Goal: Navigation & Orientation: Find specific page/section

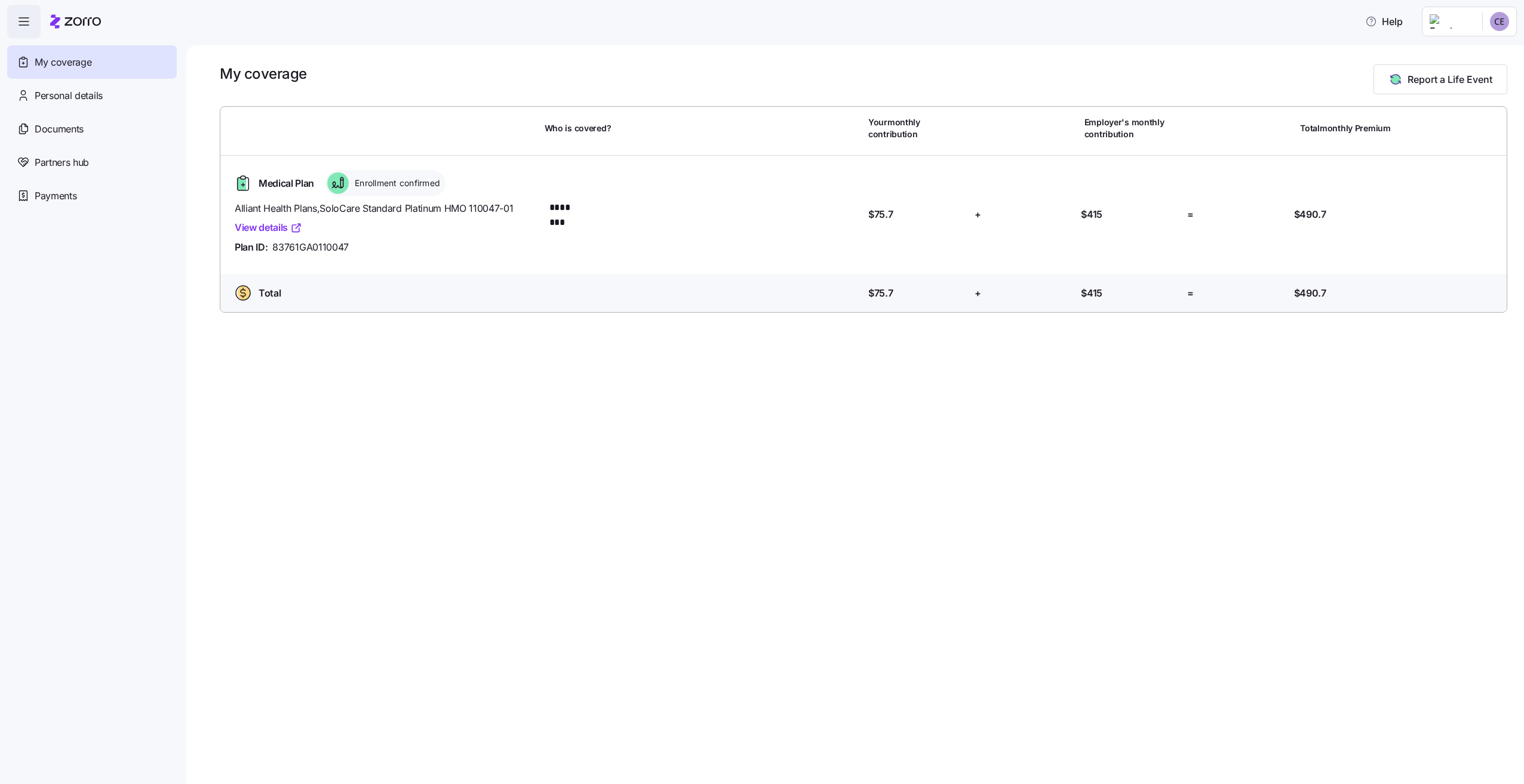
click at [266, 228] on link "View details" at bounding box center [268, 227] width 67 height 15
click at [57, 193] on span "Payments" at bounding box center [55, 195] width 42 height 15
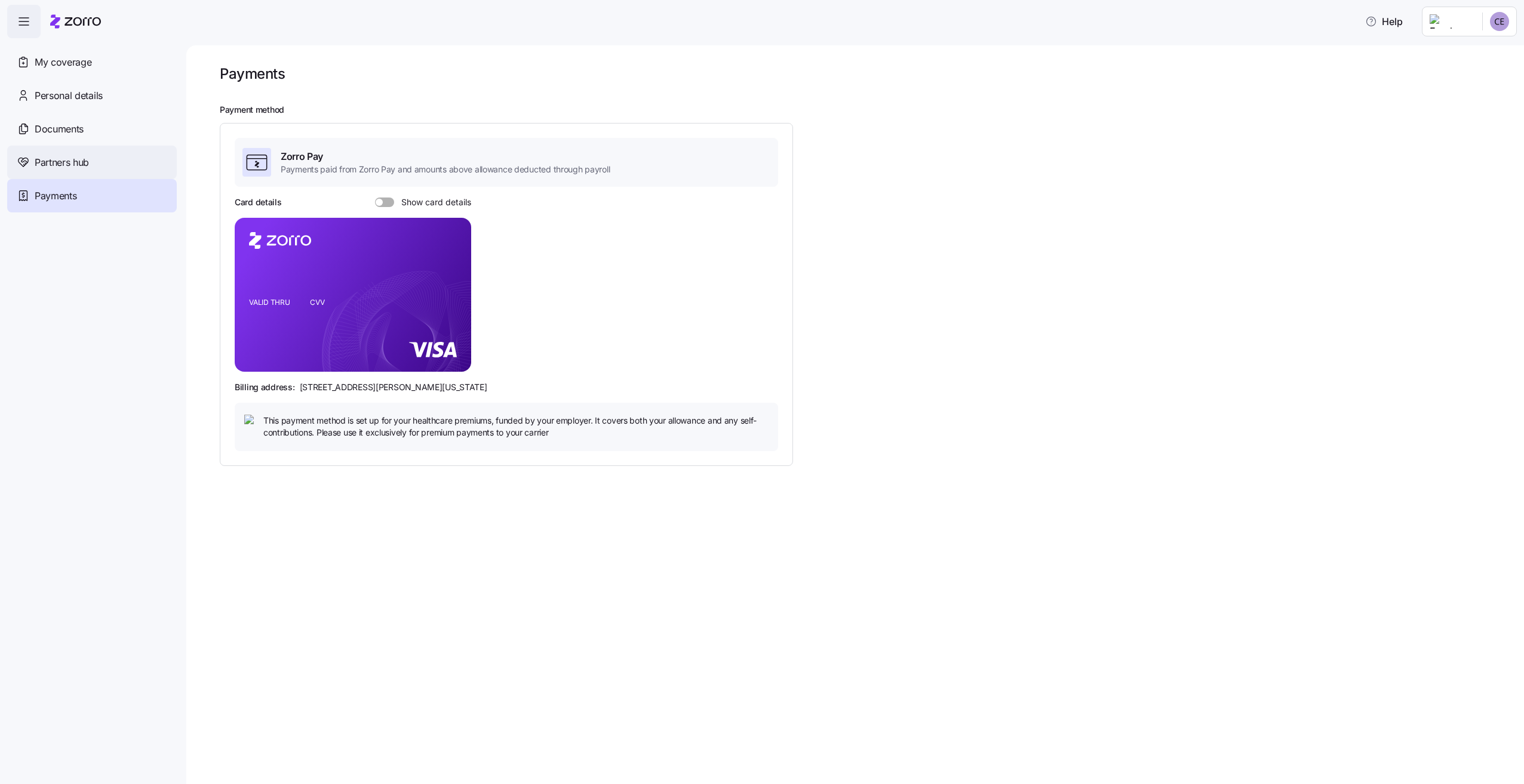
click at [45, 165] on span "Partners hub" at bounding box center [62, 162] width 55 height 15
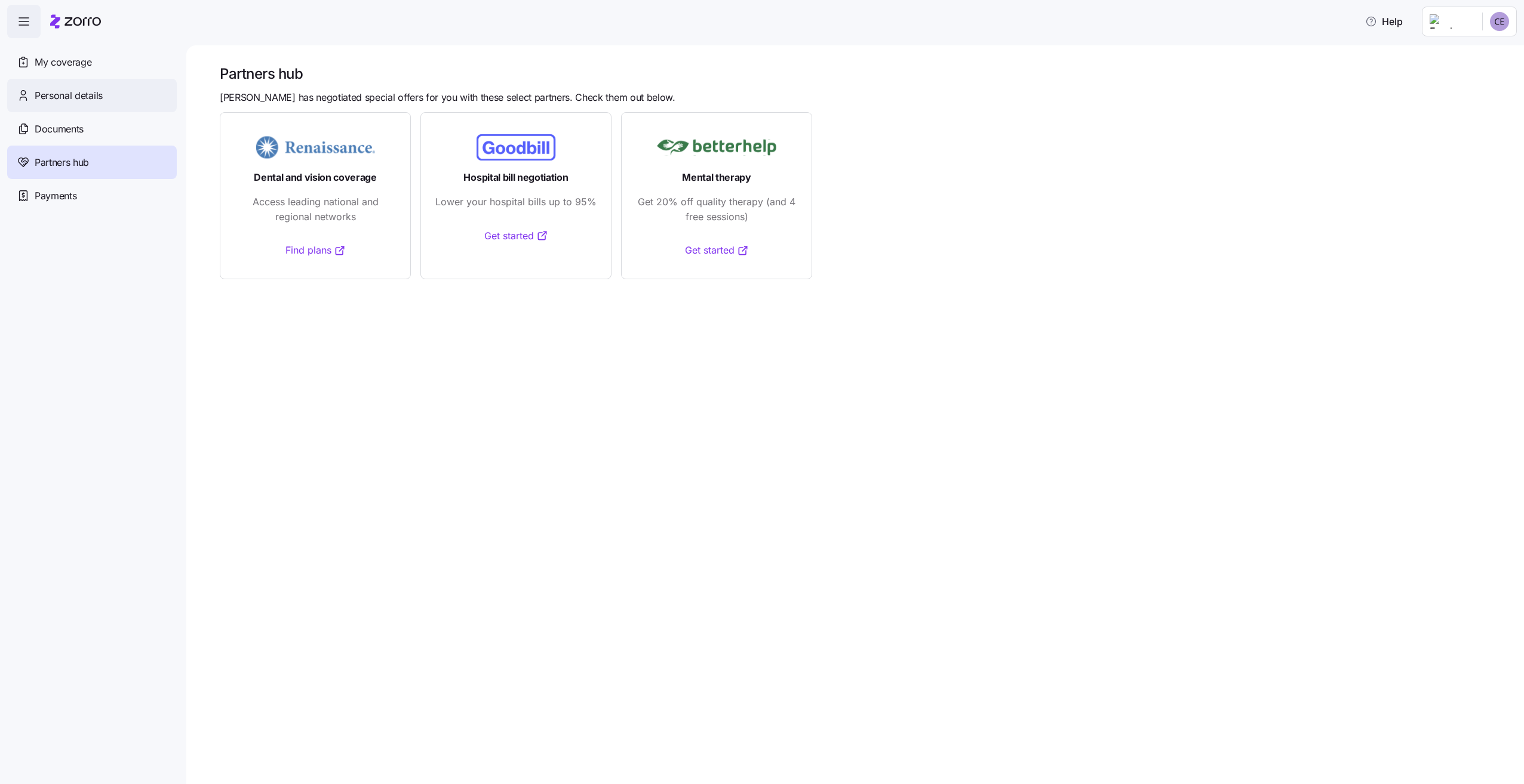
click at [60, 96] on span "Personal details" at bounding box center [69, 96] width 68 height 15
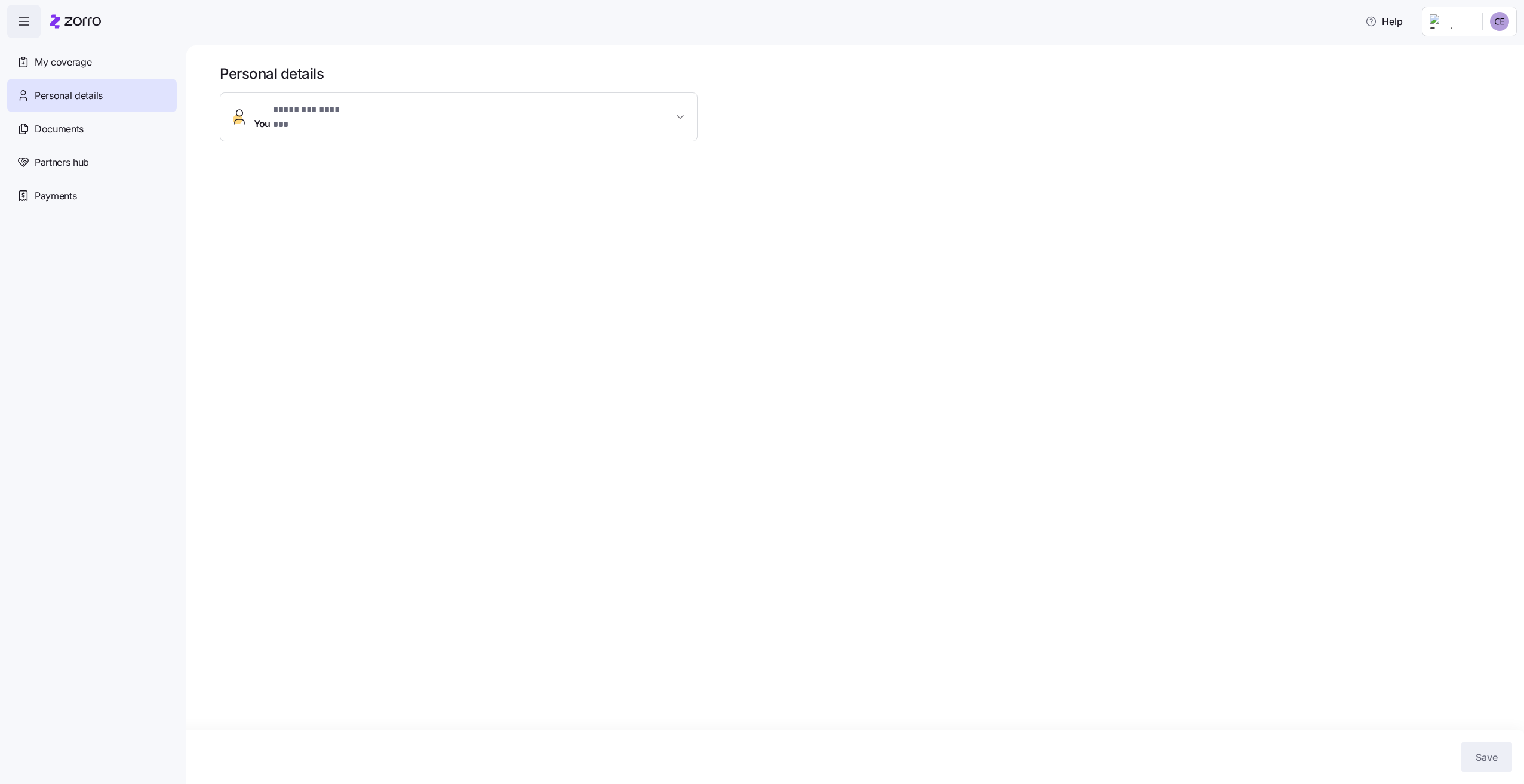
click at [679, 119] on button "You * ******** ******* *" at bounding box center [458, 116] width 477 height 47
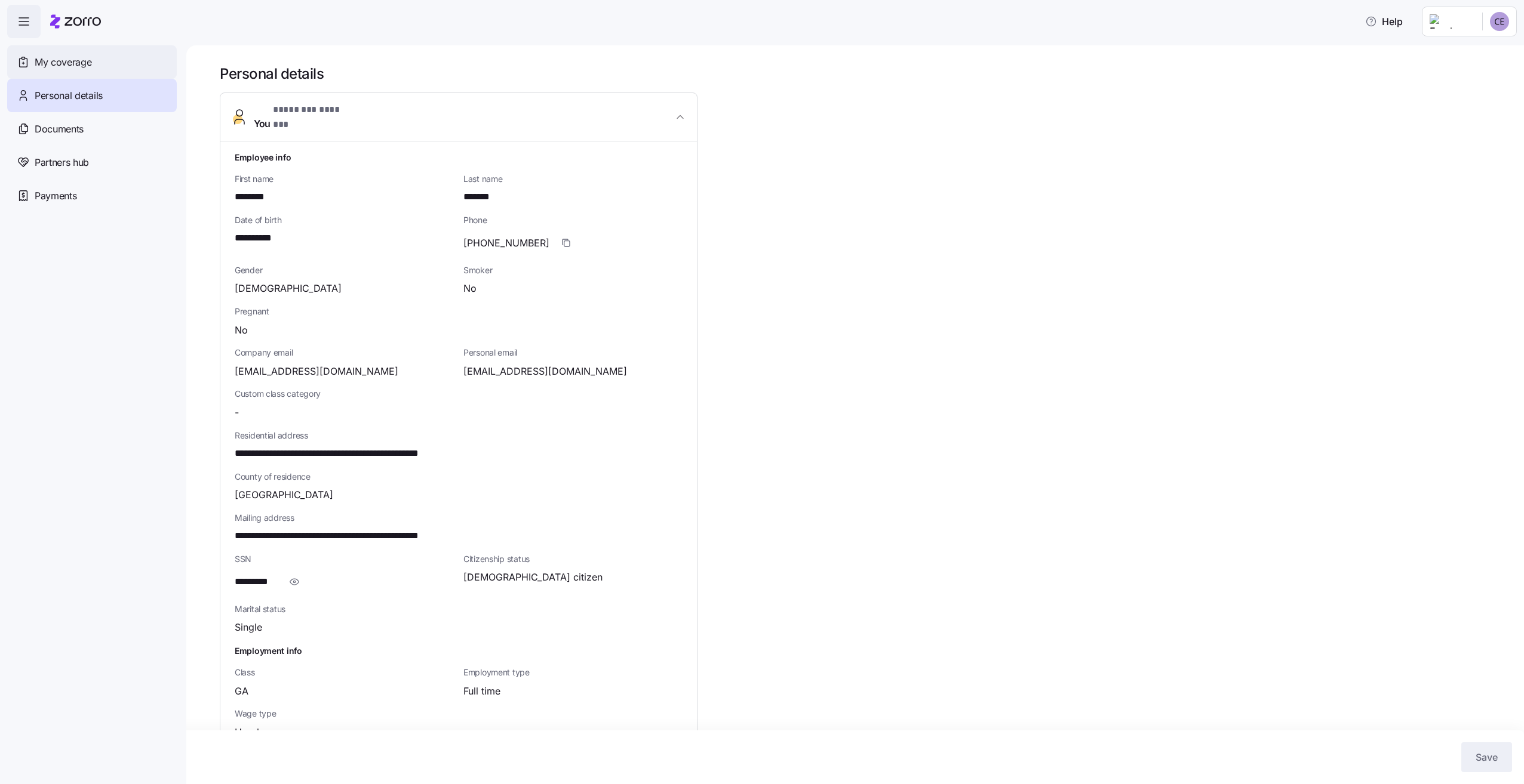
click at [119, 73] on div "My coverage" at bounding box center [91, 62] width 169 height 33
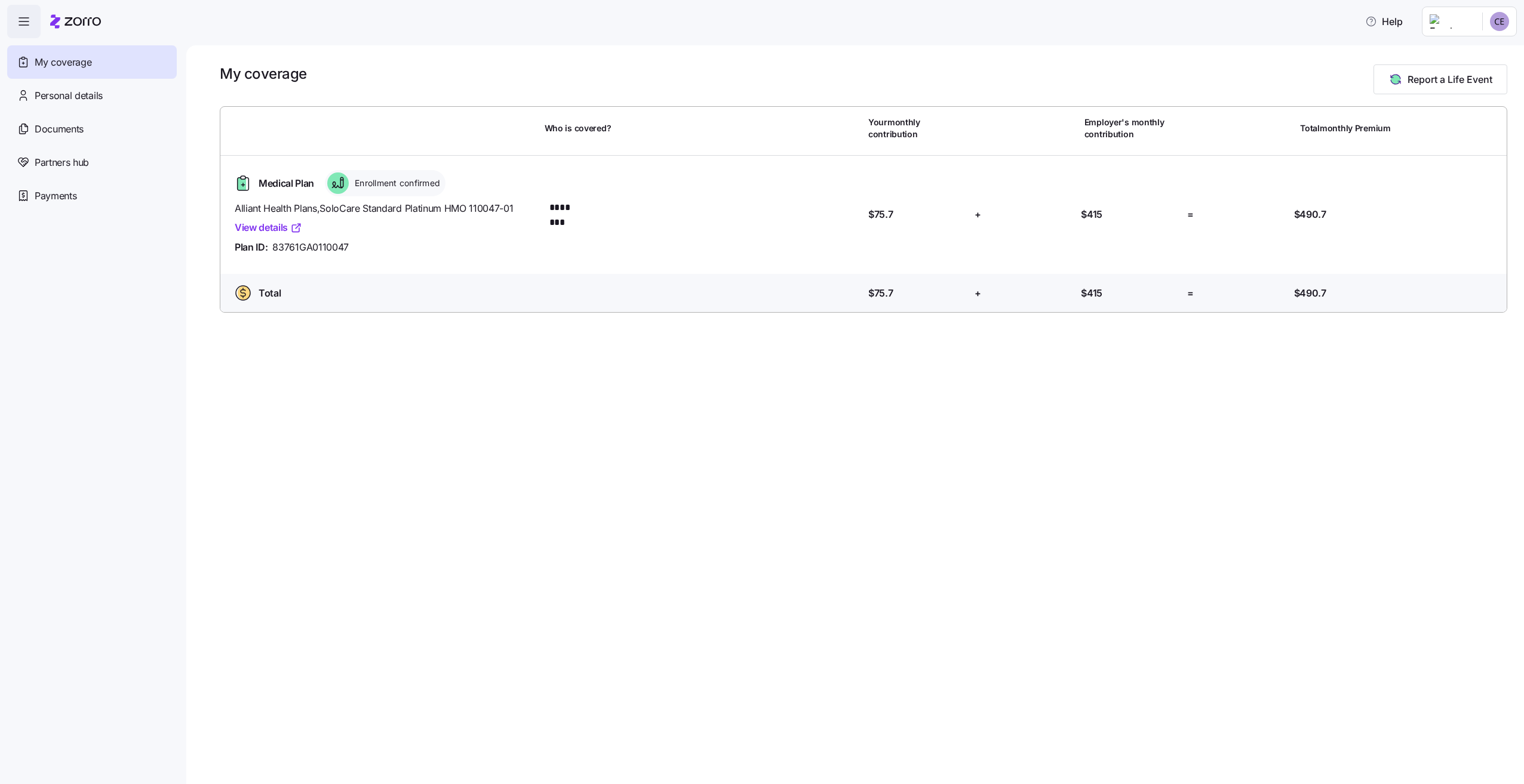
click at [1351, 267] on div "Medical Plan Enrollment confirmed Alliant Health Plans , SoloCare Standard Plat…" at bounding box center [863, 215] width 1296 height 118
click at [1494, 23] on html "Help My coverage Personal details Documents Partners hub Payments My coverage R…" at bounding box center [762, 388] width 1524 height 777
click at [1426, 25] on html "Help My coverage Personal details Documents Partners hub Payments My coverage R…" at bounding box center [762, 388] width 1524 height 777
click at [287, 227] on link "View details" at bounding box center [268, 227] width 67 height 15
